Goal: Navigation & Orientation: Find specific page/section

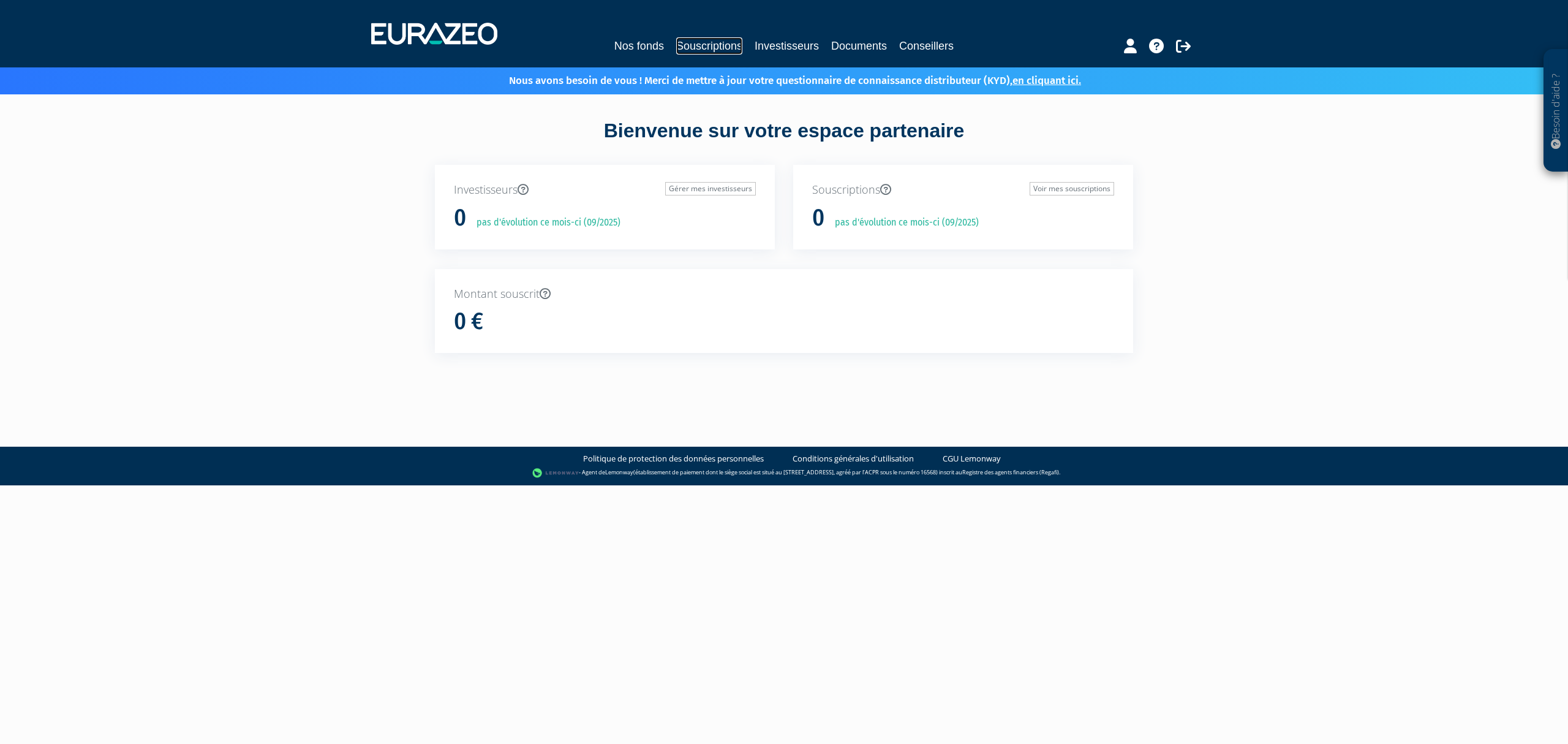
click at [703, 45] on link "Souscriptions" at bounding box center [709, 45] width 66 height 17
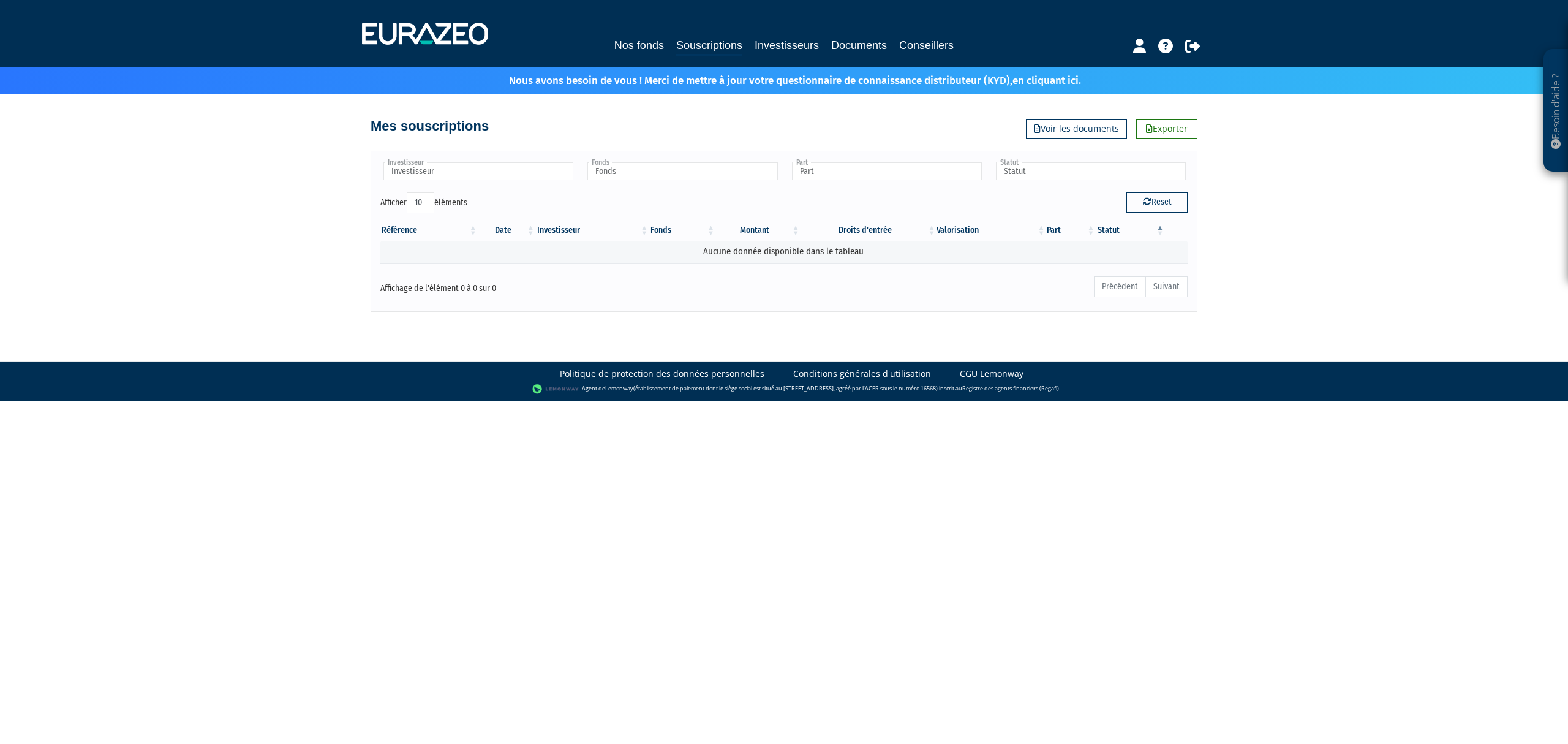
click at [1263, 136] on div "Besoin d'aide ? × J'ai besoin d'aide Si vous avez une question à propos du fonc…" at bounding box center [784, 156] width 1568 height 312
click at [1264, 136] on div "Besoin d'aide ? × J'ai besoin d'aide Si vous avez une question à propos du fonc…" at bounding box center [784, 156] width 1568 height 312
click at [608, 29] on div "Nos fonds Souscriptions Investisseurs Documents Conseillers" at bounding box center [784, 33] width 863 height 45
click at [608, 35] on div "Nos fonds Souscriptions Investisseurs Documents Conseillers" at bounding box center [784, 33] width 863 height 45
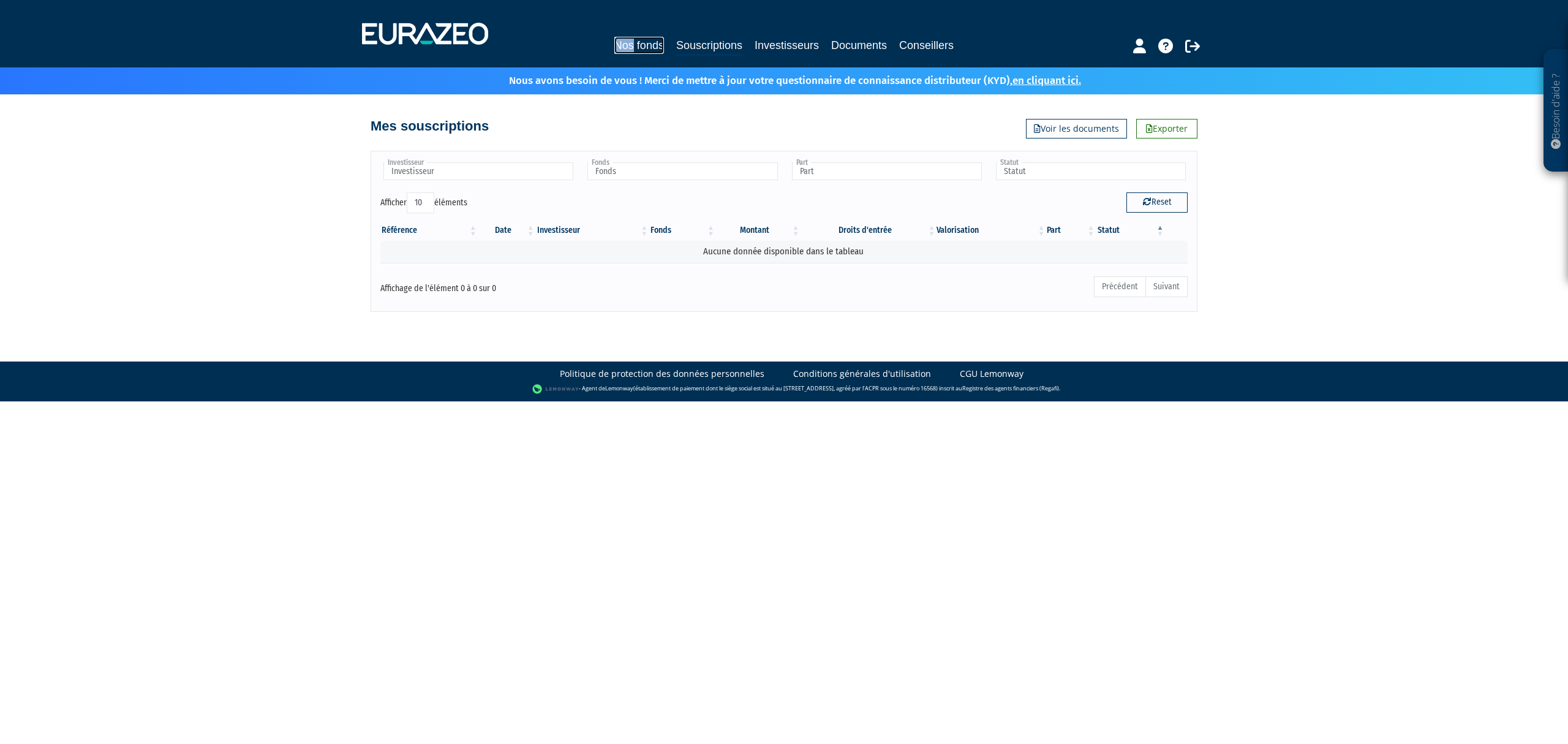
click at [614, 40] on link "Nos fonds" at bounding box center [639, 44] width 50 height 17
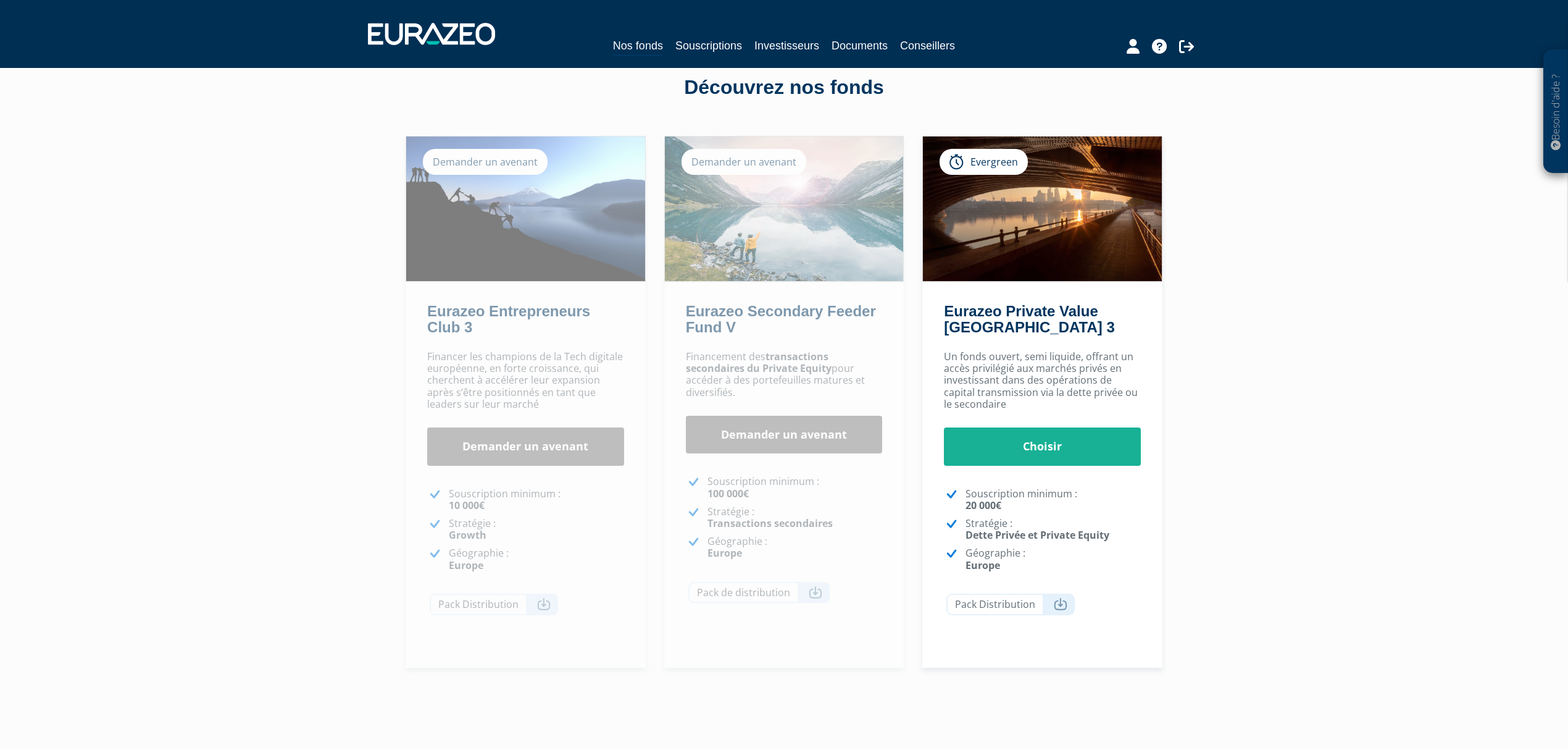
scroll to position [82, 0]
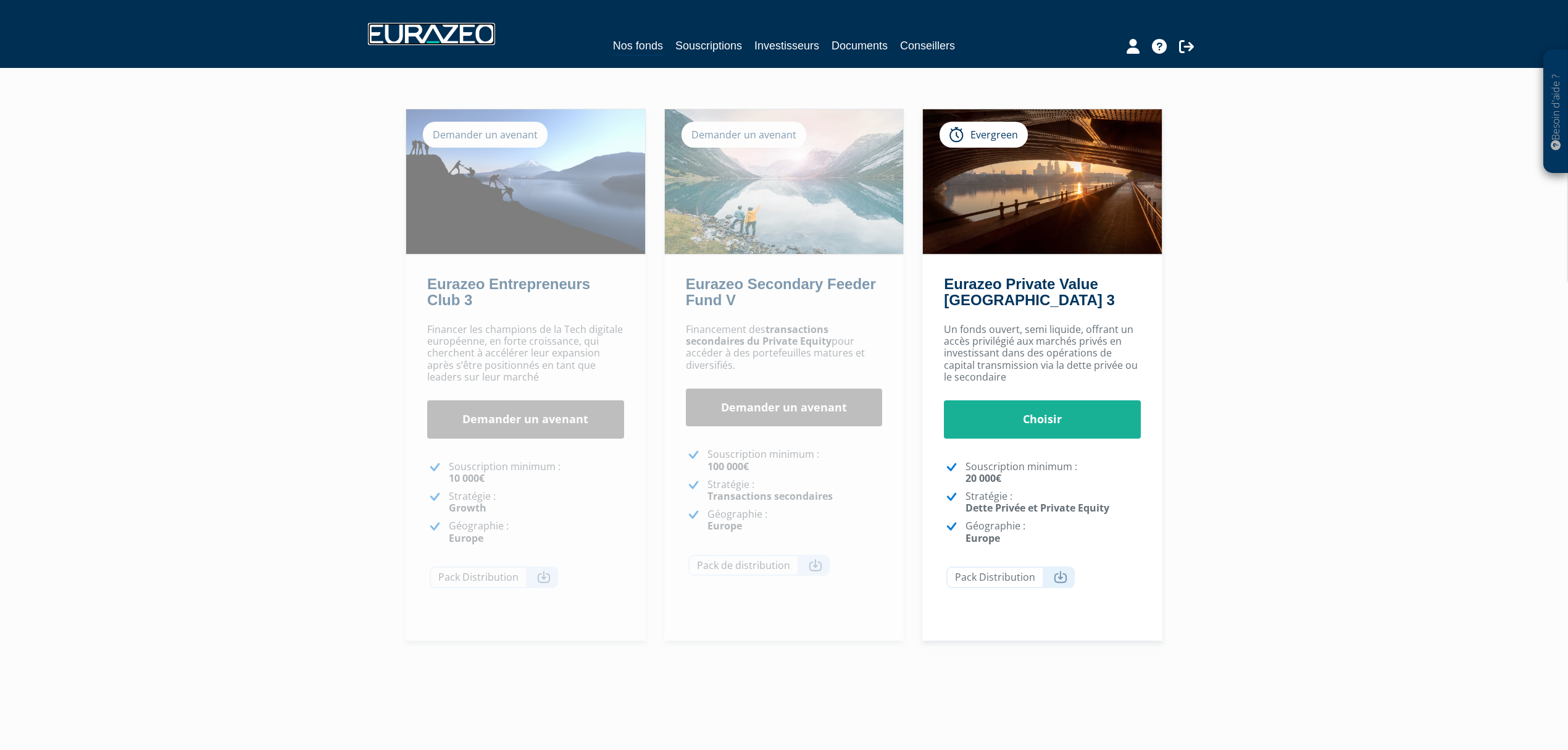
click at [460, 37] on img at bounding box center [431, 34] width 127 height 22
